Goal: Transaction & Acquisition: Register for event/course

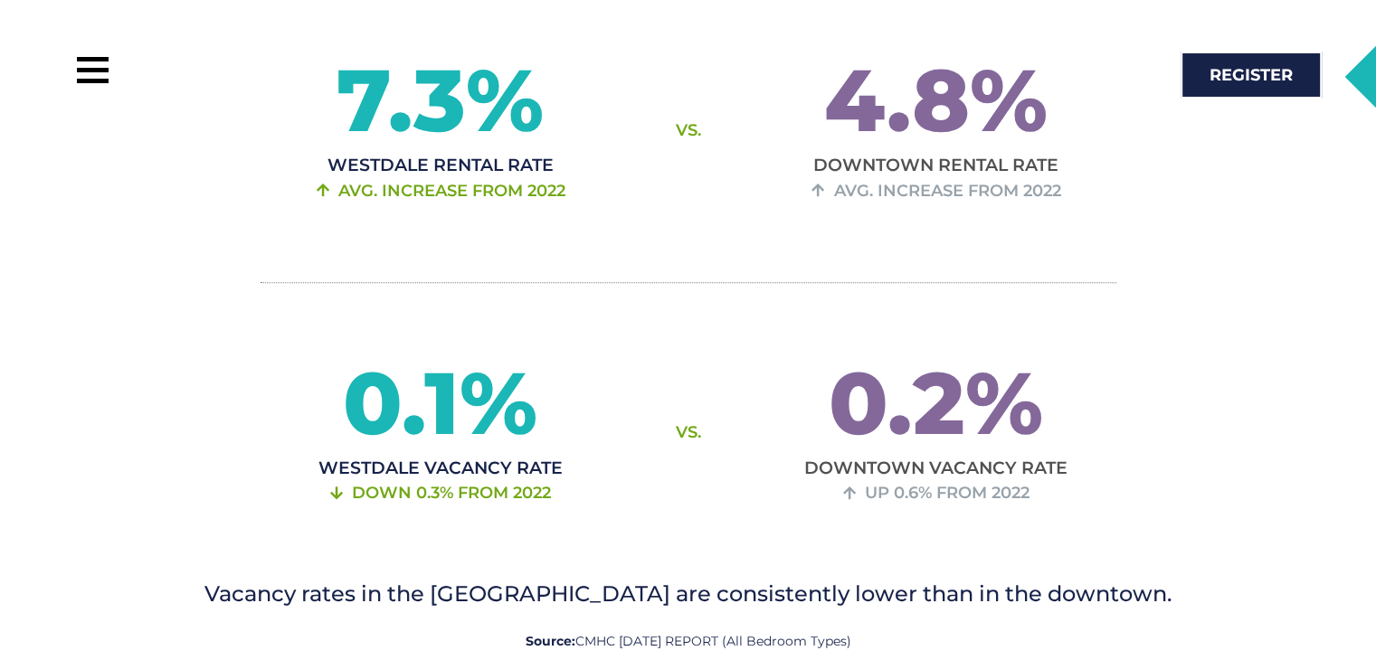
scroll to position [2081, 0]
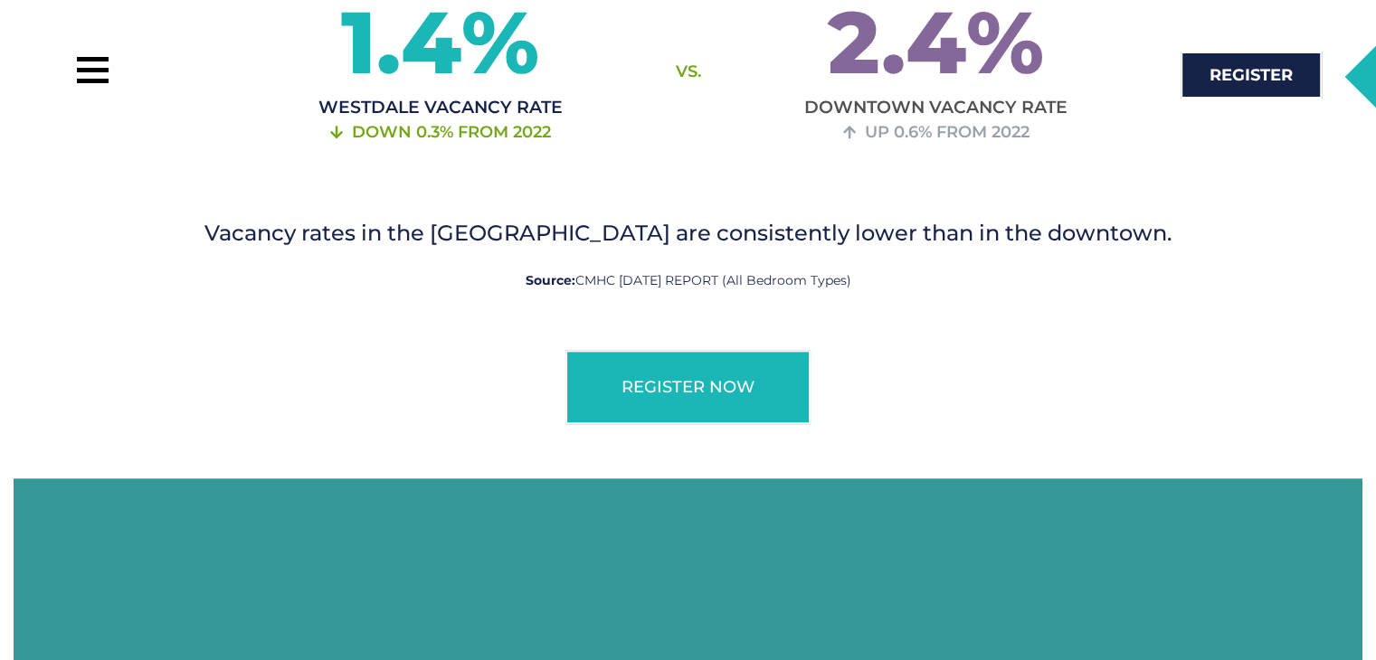
click at [166, 81] on div at bounding box center [369, 75] width 594 height 50
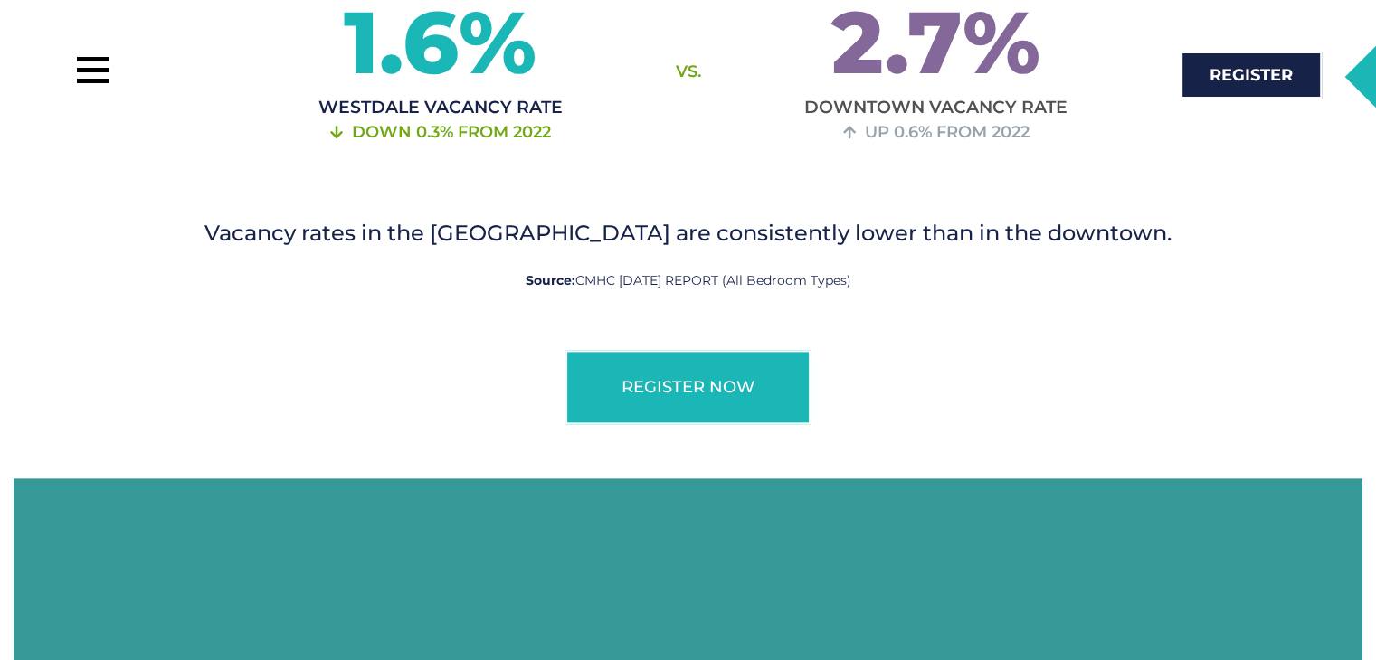
click at [129, 75] on div at bounding box center [369, 75] width 594 height 50
click at [95, 67] on div at bounding box center [92, 70] width 41 height 41
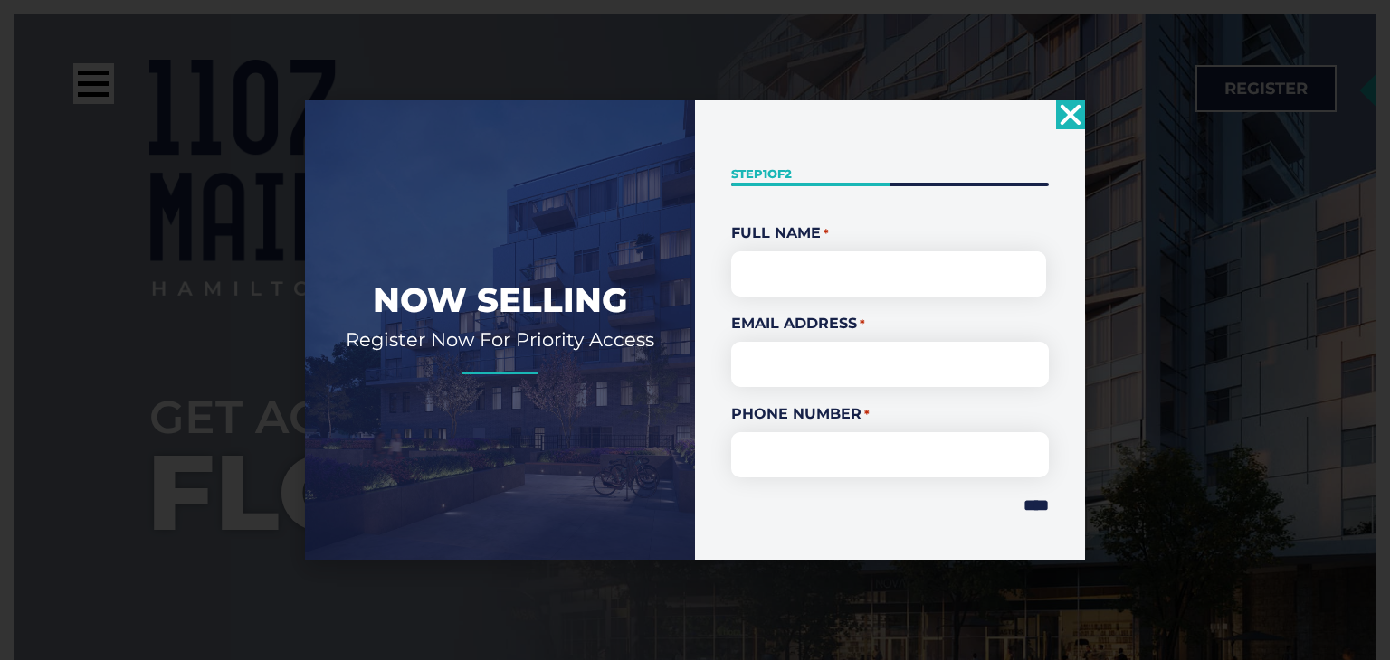
click at [1070, 109] on icon "Close" at bounding box center [1070, 114] width 29 height 29
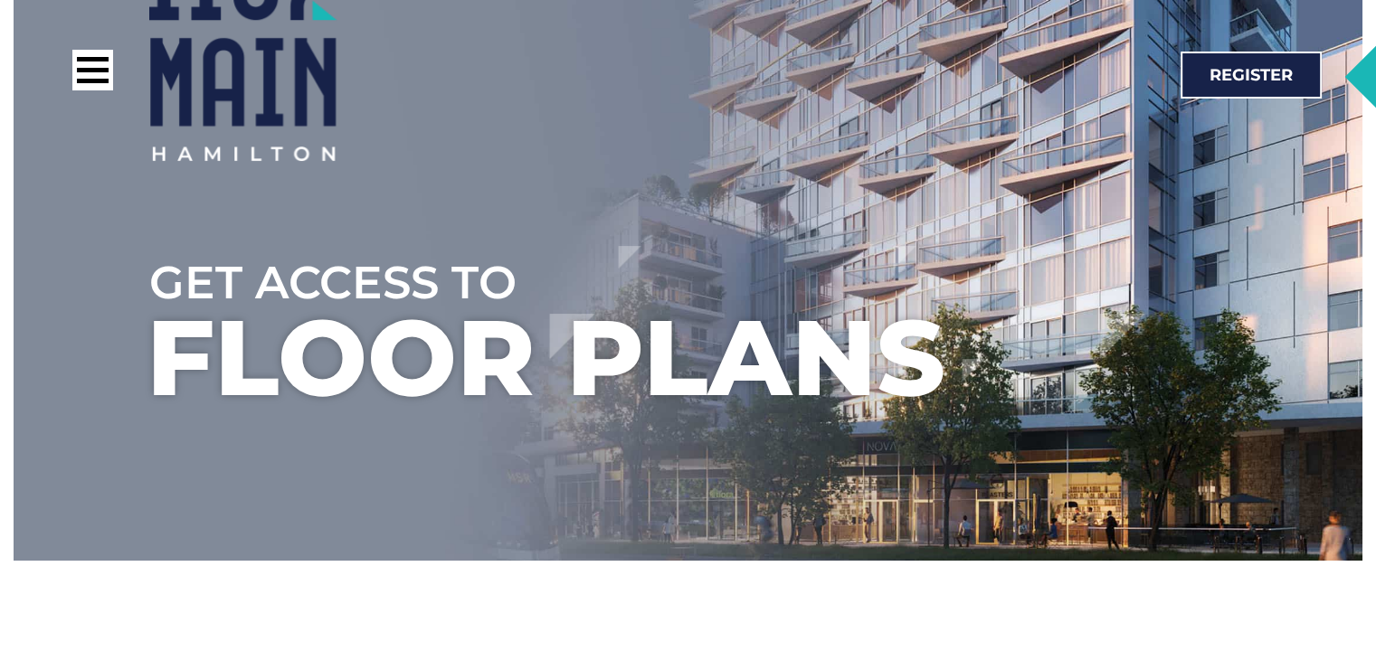
scroll to position [271, 0]
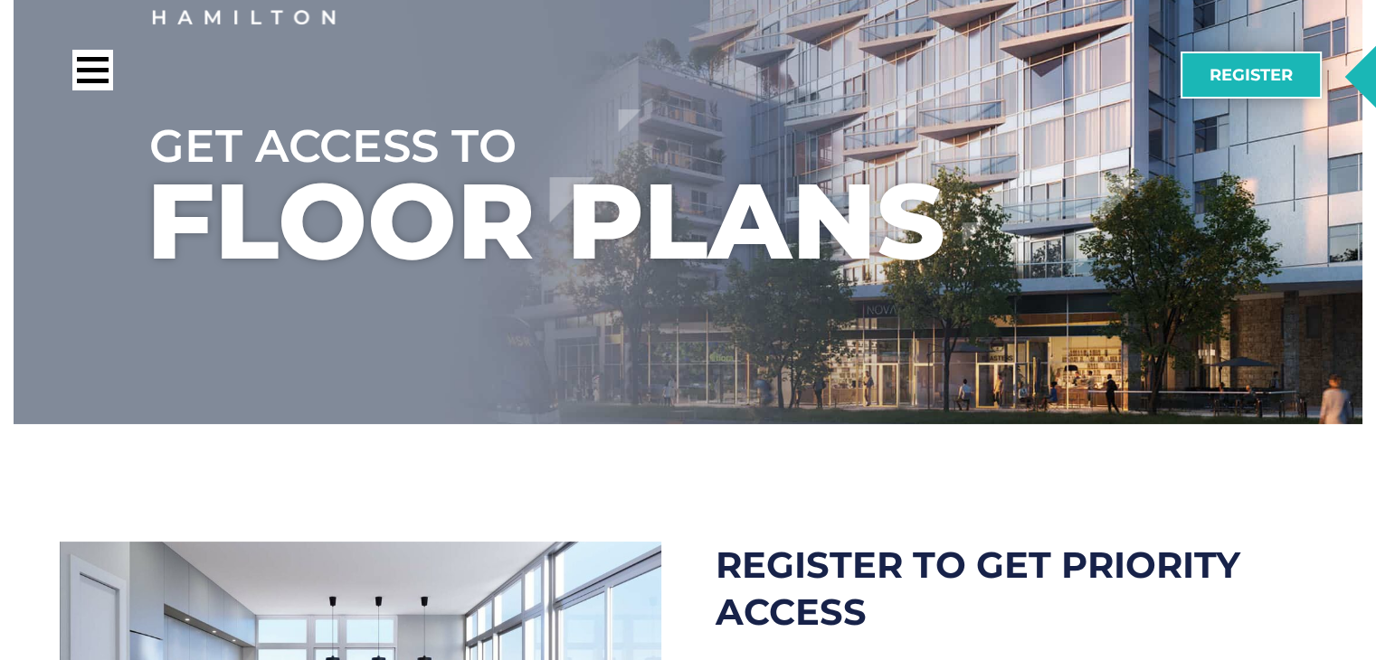
click at [1284, 94] on link "Register" at bounding box center [1251, 75] width 141 height 47
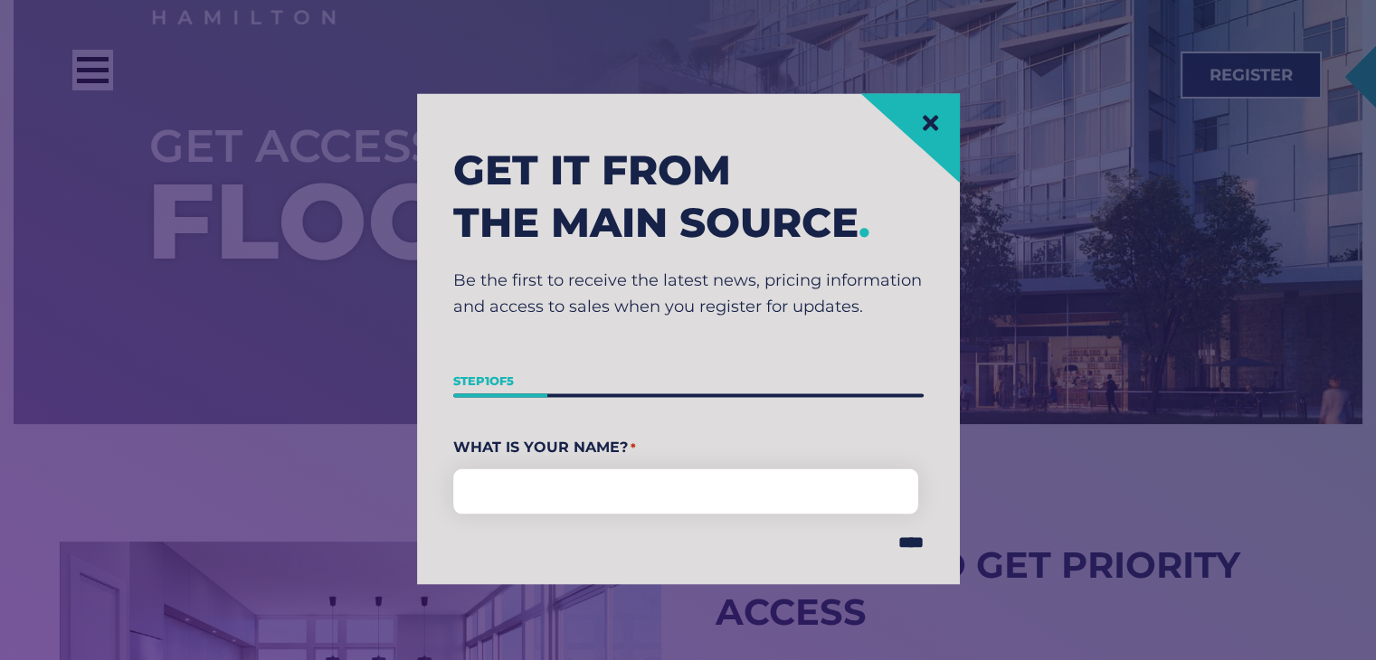
click at [937, 131] on icon at bounding box center [930, 122] width 23 height 23
